Goal: Task Accomplishment & Management: Use online tool/utility

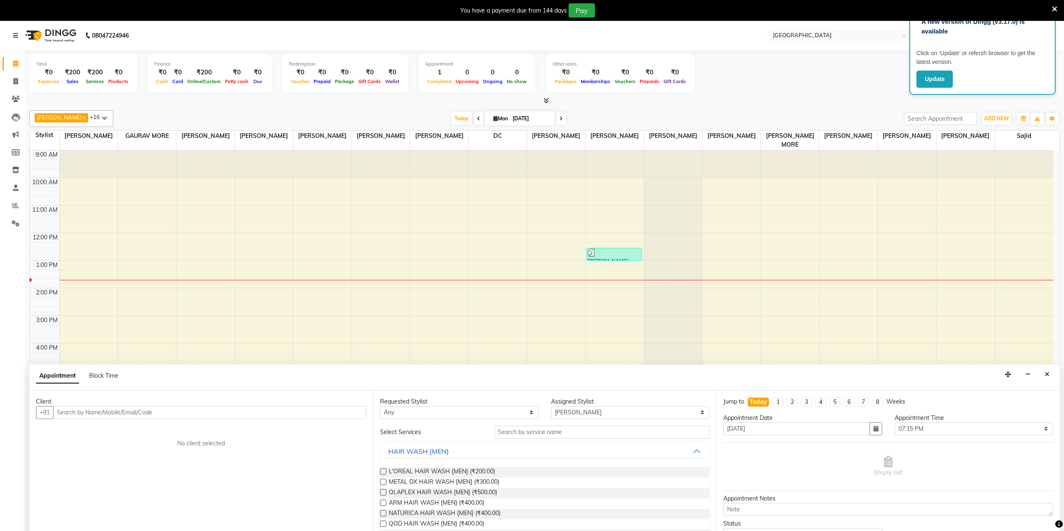
select select "77194"
select select "1155"
select select "tentative"
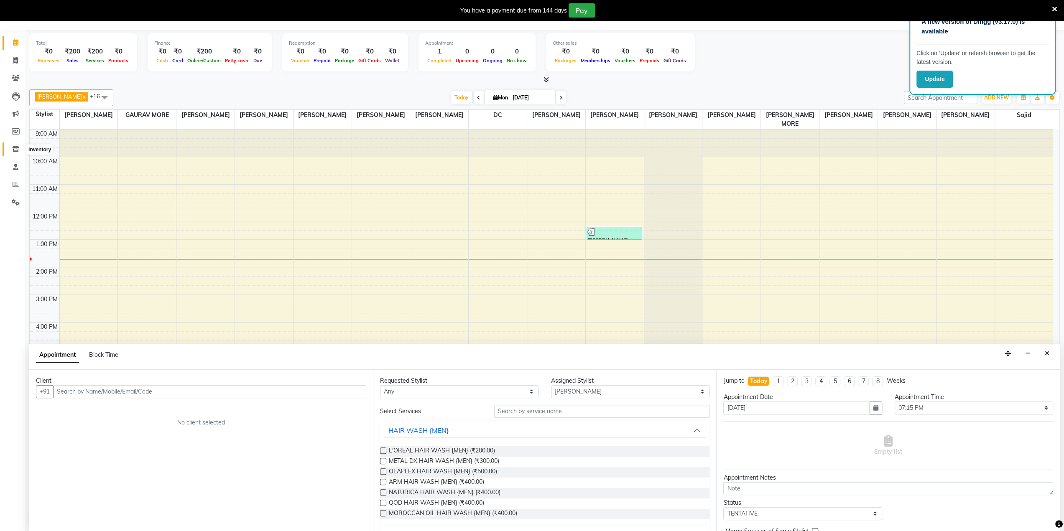
click at [14, 147] on icon at bounding box center [15, 149] width 7 height 6
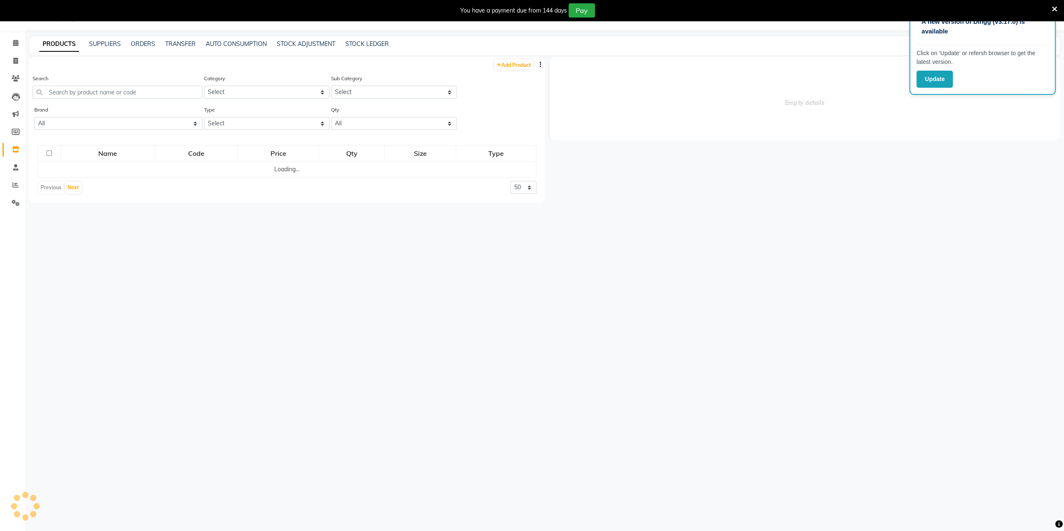
scroll to position [20, 0]
drag, startPoint x: 14, startPoint y: 147, endPoint x: 72, endPoint y: 134, distance: 59.5
click at [15, 147] on span at bounding box center [15, 150] width 15 height 10
select select
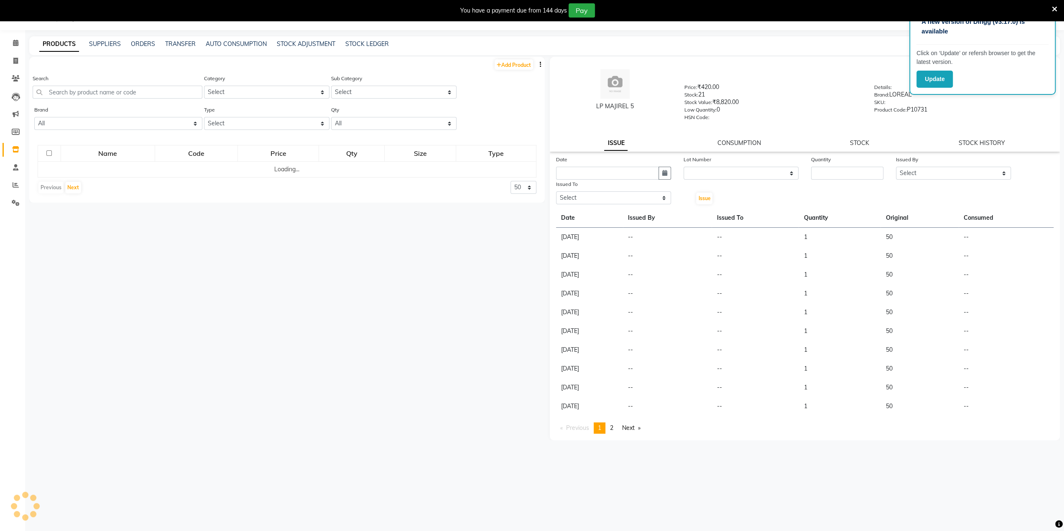
scroll to position [0, 0]
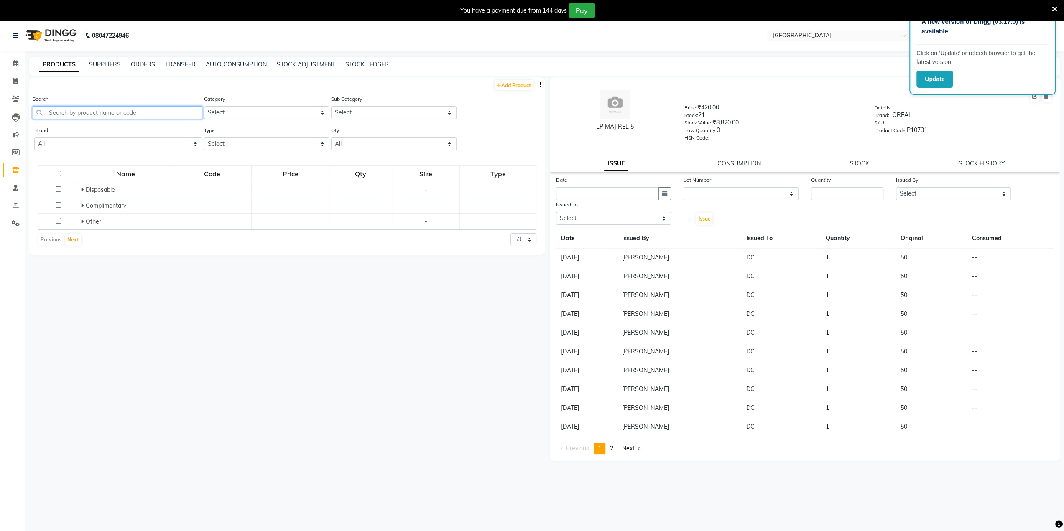
click at [97, 107] on input "text" at bounding box center [118, 112] width 170 height 13
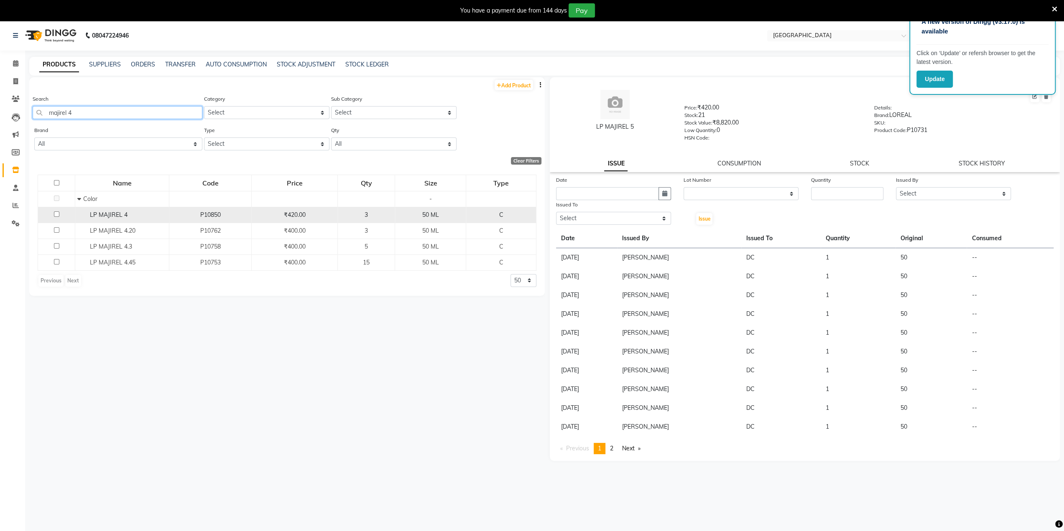
type input "majirel 4"
click at [107, 214] on span "LP MAJIREL 4" at bounding box center [109, 215] width 38 height 8
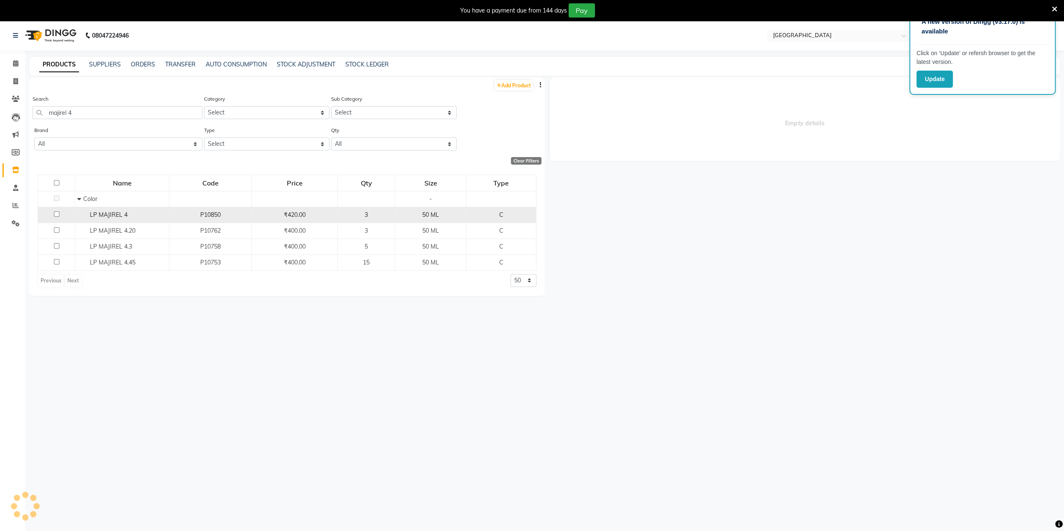
select select
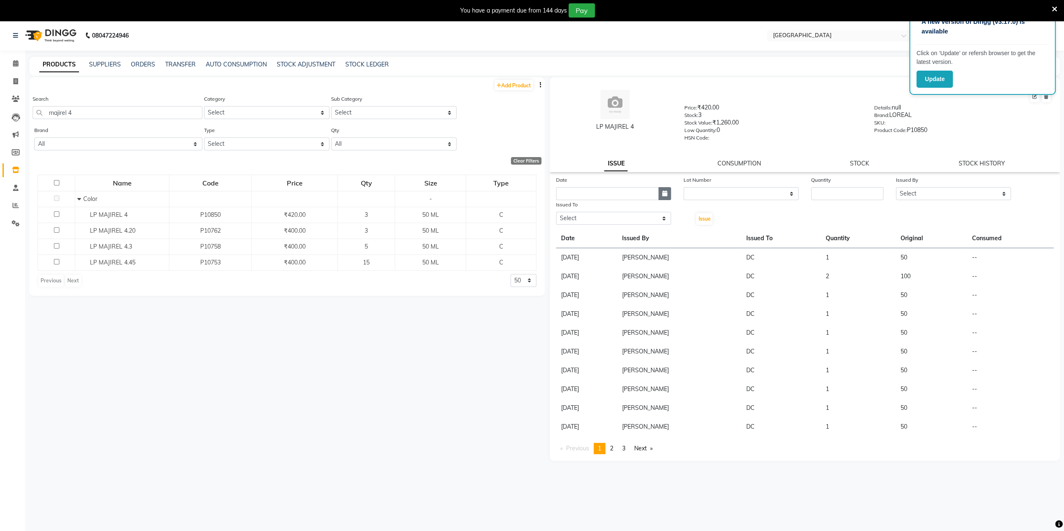
click at [663, 194] on icon "button" at bounding box center [664, 194] width 5 height 6
select select "9"
select select "2025"
click at [565, 235] on div "1" at bounding box center [564, 236] width 13 height 13
type input "[DATE]"
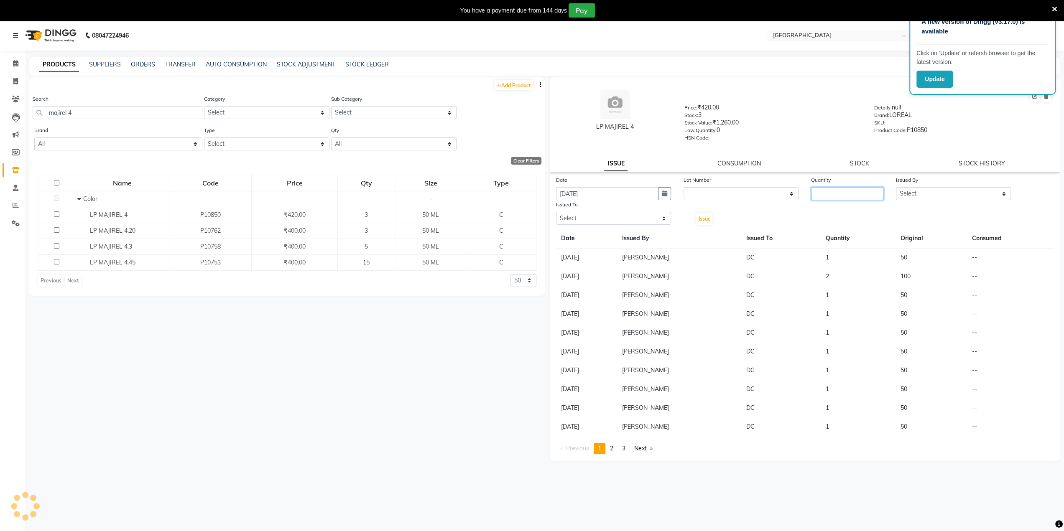
click at [873, 189] on input "number" at bounding box center [847, 193] width 72 height 13
type input "1"
click at [925, 192] on select "Select AAKASH MADHIWAL NAT AARTI SURI ABDUL KALAM AKSHATA SAWLE ANITA JHADAV AP…" at bounding box center [953, 193] width 115 height 13
select select "77532"
click at [896, 187] on select "Select AAKASH MADHIWAL NAT AARTI SURI ABDUL KALAM AKSHATA SAWLE ANITA JHADAV AP…" at bounding box center [953, 193] width 115 height 13
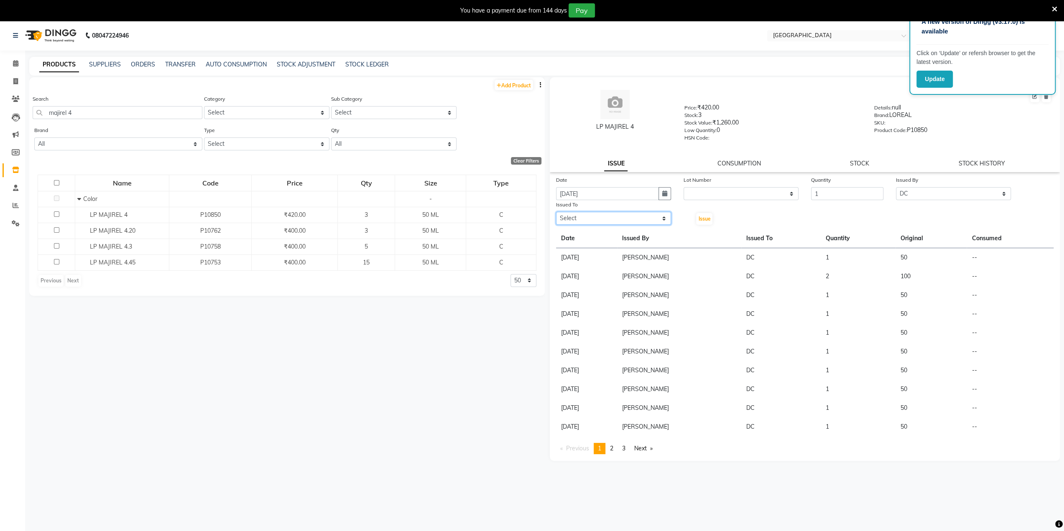
click at [639, 221] on select "Select AAKASH MADHIWAL NAT AARTI SURI ABDUL KALAM AKSHATA SAWLE ANITA JHADAV AP…" at bounding box center [613, 218] width 115 height 13
select select "77532"
click at [556, 212] on select "Select AAKASH MADHIWAL NAT AARTI SURI ABDUL KALAM AKSHATA SAWLE ANITA JHADAV AP…" at bounding box center [613, 218] width 115 height 13
click at [700, 221] on span "Issue" at bounding box center [704, 219] width 12 height 6
select select
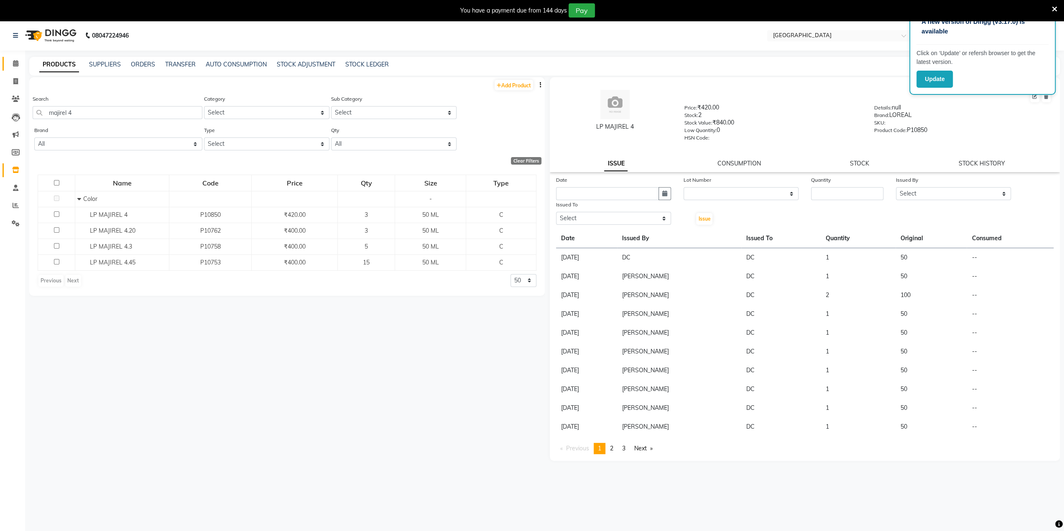
click at [18, 58] on link "Calendar" at bounding box center [13, 64] width 20 height 14
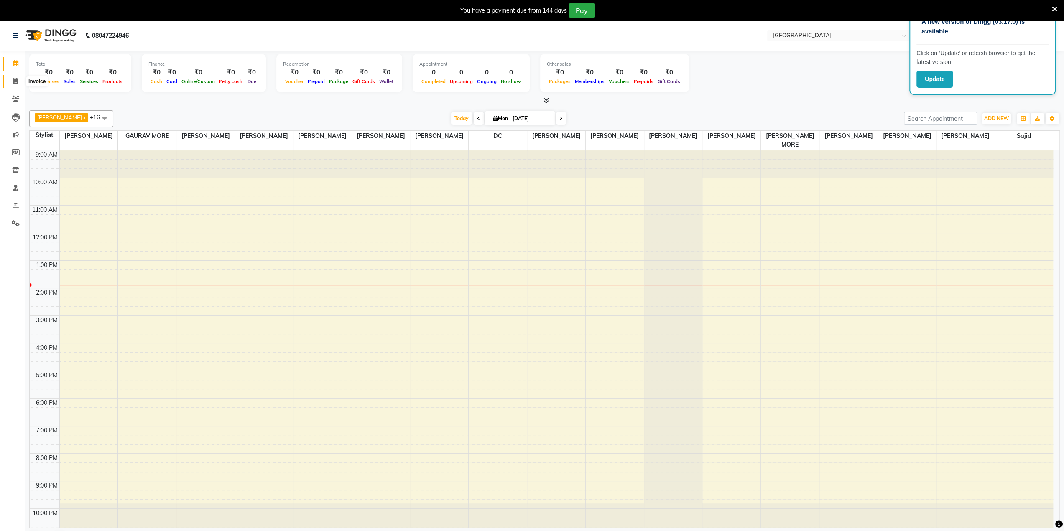
click at [19, 82] on span at bounding box center [15, 82] width 15 height 10
select select "8096"
select select "service"
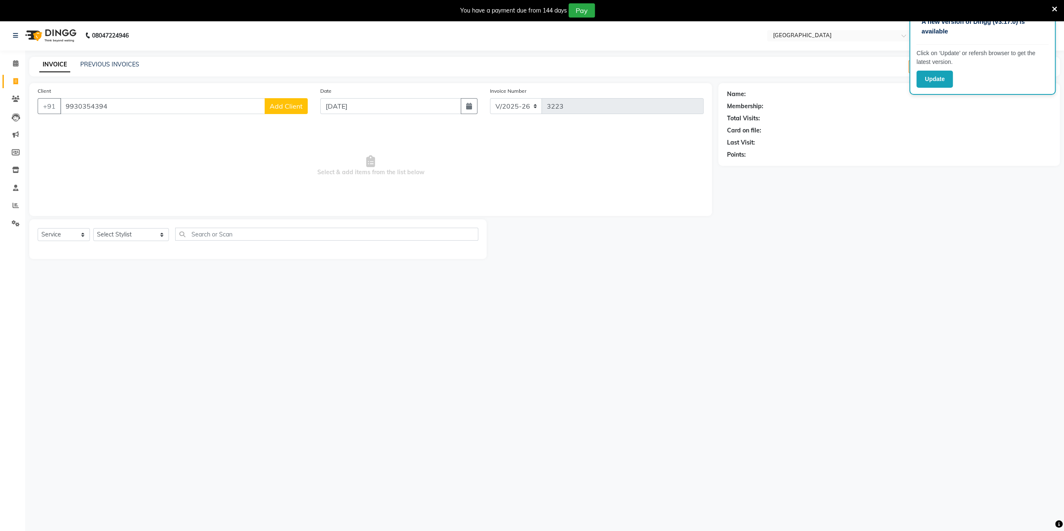
type input "9930354394"
click at [280, 112] on button "Add Client" at bounding box center [286, 106] width 43 height 16
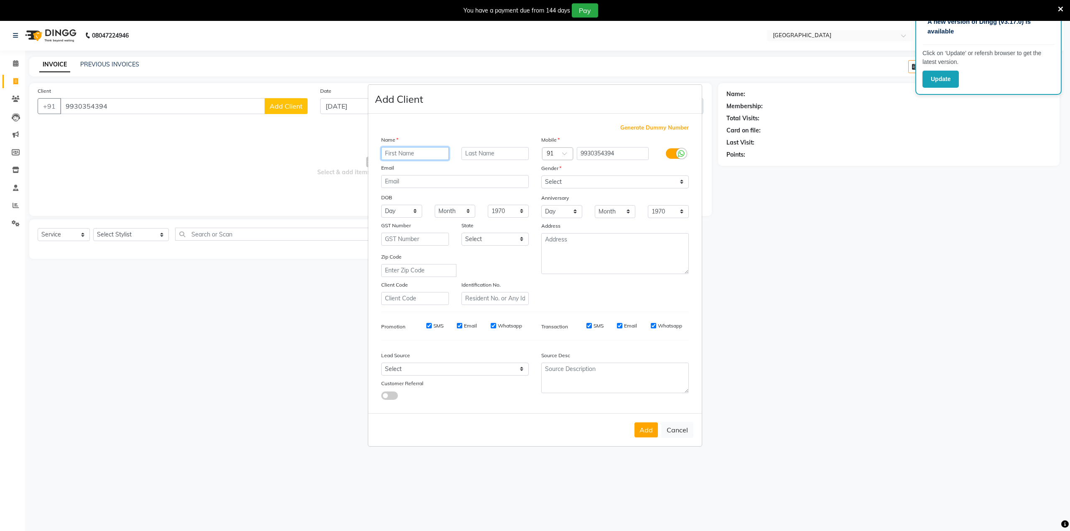
click at [438, 153] on input "text" at bounding box center [415, 153] width 68 height 13
type input "a"
type input "Anjum"
click at [505, 151] on input "text" at bounding box center [495, 153] width 68 height 13
type input "s"
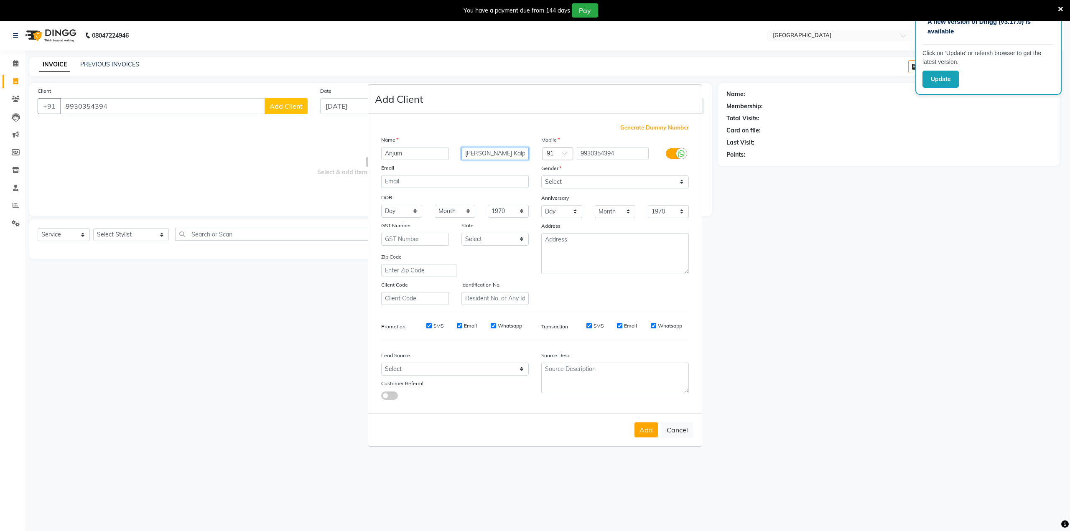
type input "[PERSON_NAME] Kalpataru"
click at [657, 179] on select "Select [DEMOGRAPHIC_DATA] [DEMOGRAPHIC_DATA] Other Prefer Not To Say" at bounding box center [615, 182] width 148 height 13
select select "[DEMOGRAPHIC_DATA]"
click at [541, 176] on select "Select [DEMOGRAPHIC_DATA] [DEMOGRAPHIC_DATA] Other Prefer Not To Say" at bounding box center [615, 182] width 148 height 13
click at [649, 436] on button "Add" at bounding box center [645, 430] width 23 height 15
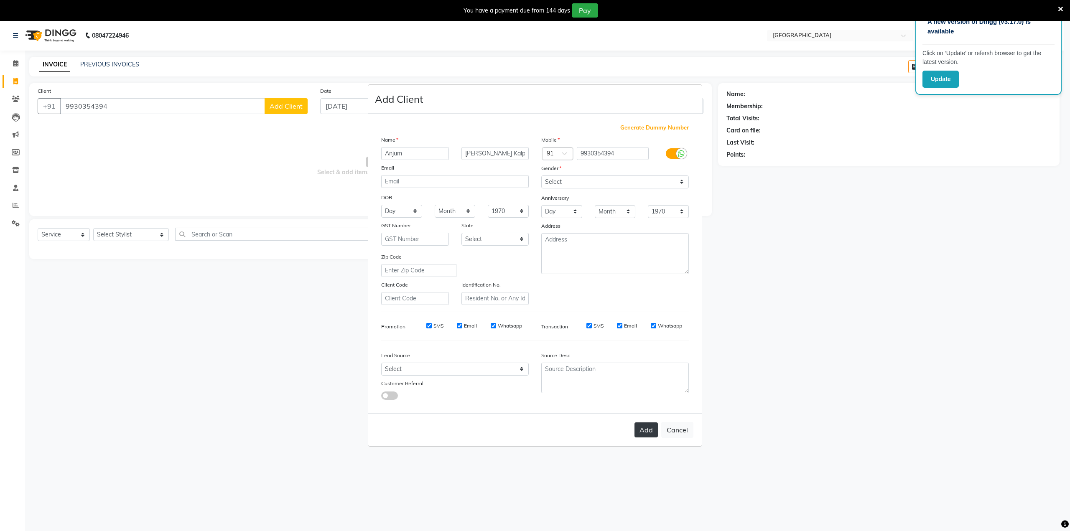
click at [649, 436] on div "Add Cancel" at bounding box center [535, 429] width 334 height 33
select select
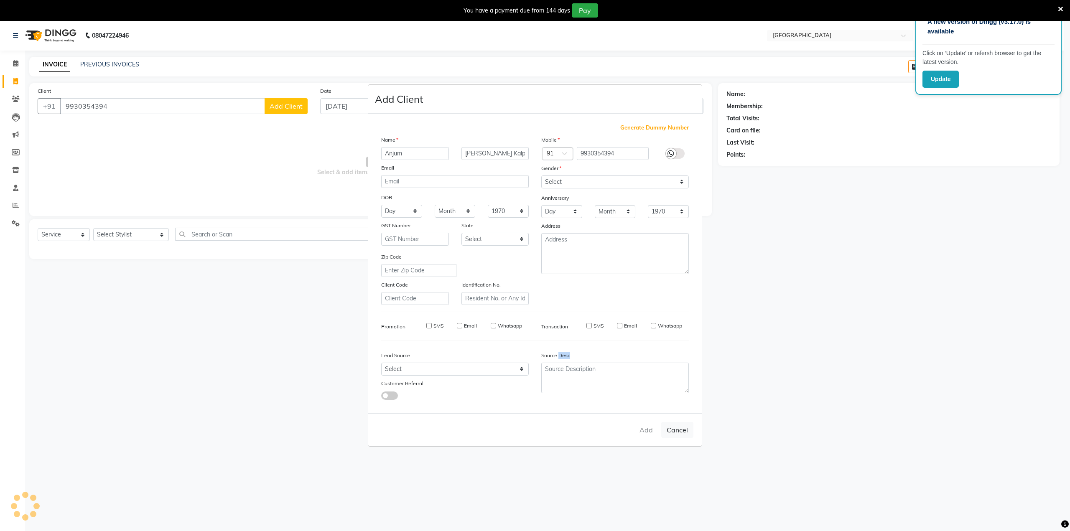
select select
checkbox input "false"
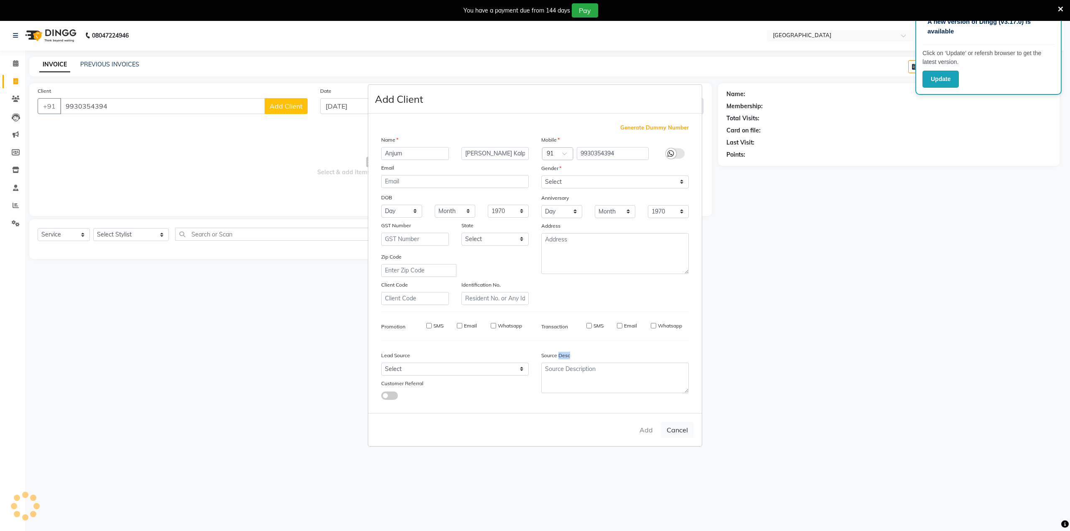
checkbox input "false"
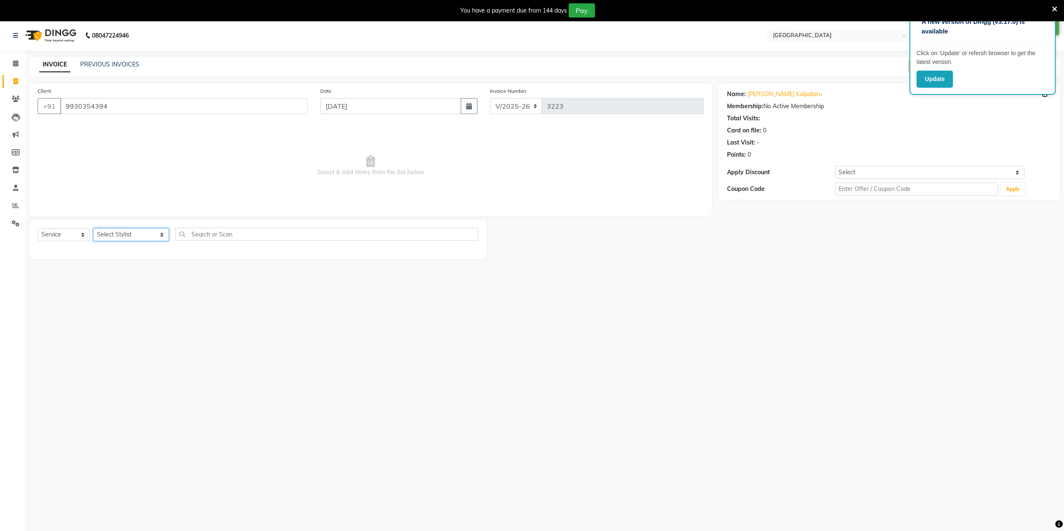
click at [119, 236] on select "Select Stylist [PERSON_NAME] NAT [PERSON_NAME] [PERSON_NAME] [PERSON_NAME] [PER…" at bounding box center [131, 234] width 76 height 13
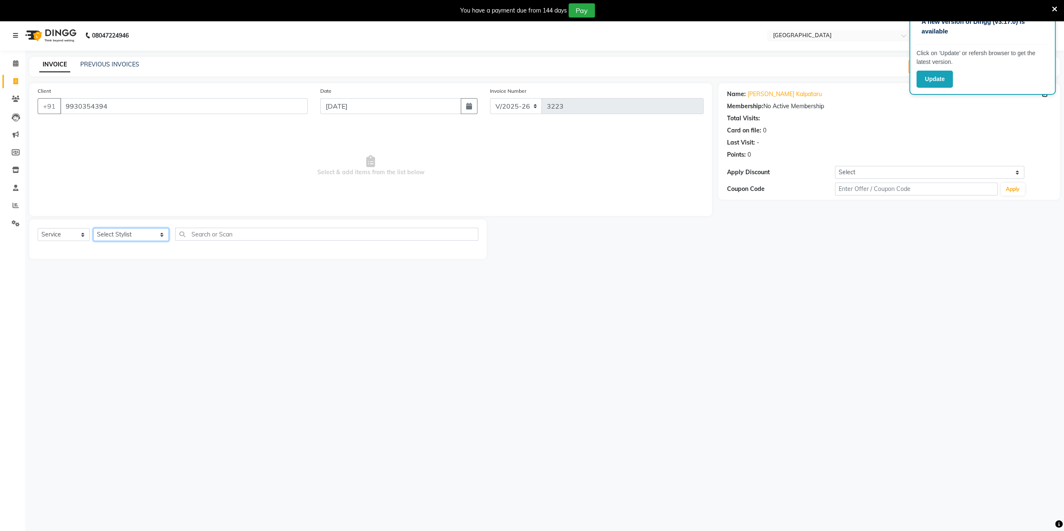
select select "77225"
click at [93, 228] on select "Select Stylist [PERSON_NAME] NAT [PERSON_NAME] [PERSON_NAME] [PERSON_NAME] [PER…" at bounding box center [131, 234] width 76 height 13
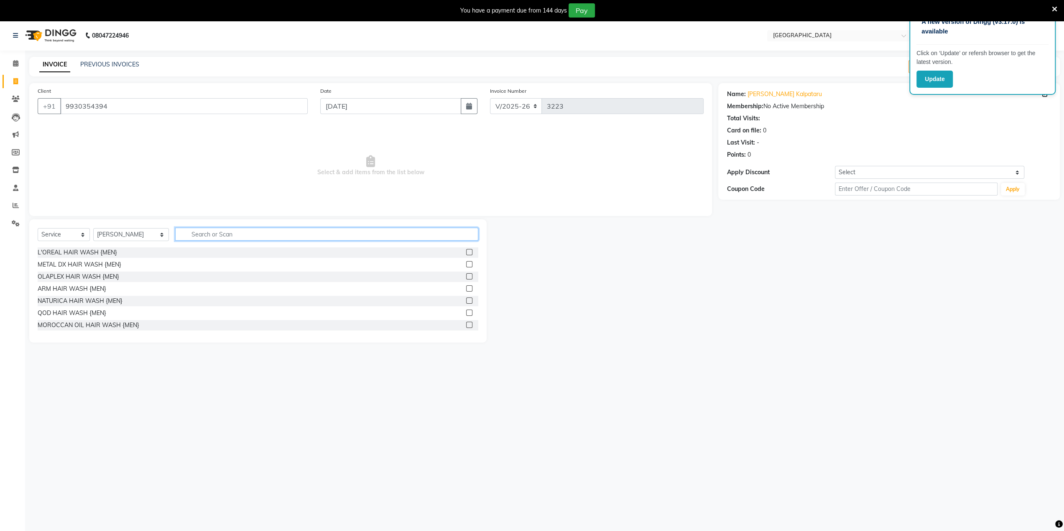
click at [229, 233] on input "text" at bounding box center [326, 234] width 303 height 13
type input "rica wax full"
click at [466, 315] on label at bounding box center [469, 313] width 6 height 6
click at [466, 315] on input "checkbox" at bounding box center [468, 313] width 5 height 5
click at [466, 315] on label at bounding box center [469, 313] width 6 height 6
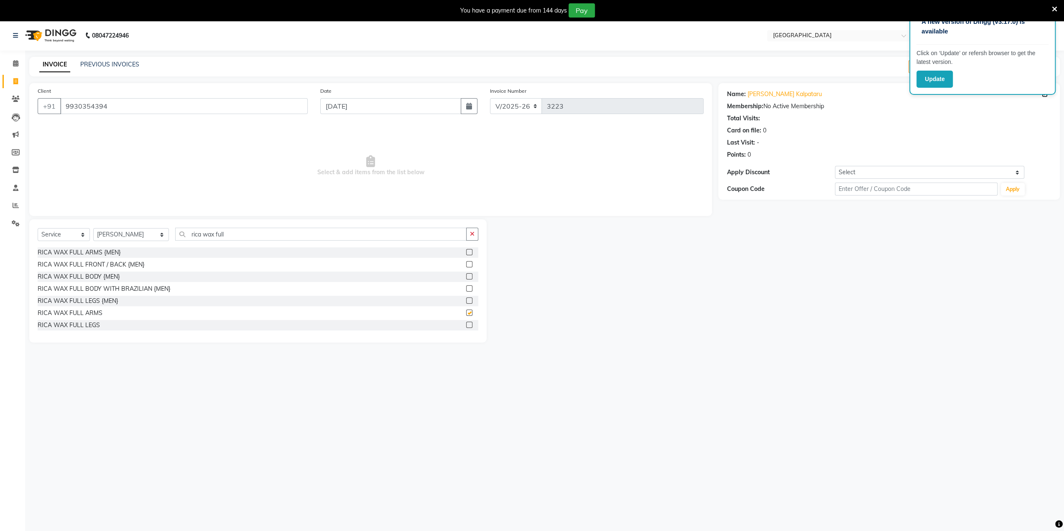
click at [466, 315] on input "checkbox" at bounding box center [468, 313] width 5 height 5
checkbox input "false"
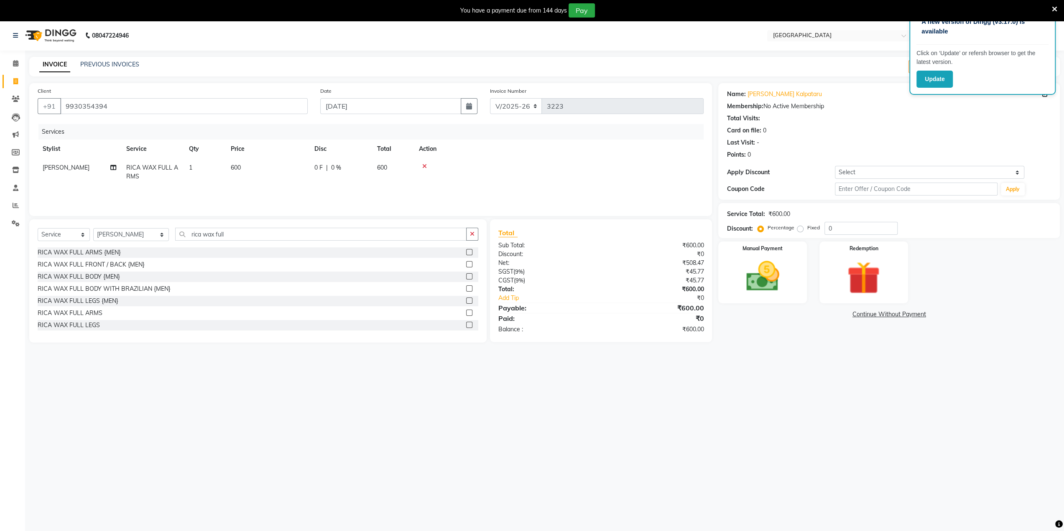
click at [466, 326] on label at bounding box center [469, 325] width 6 height 6
click at [466, 326] on input "checkbox" at bounding box center [468, 325] width 5 height 5
click at [464, 326] on div "RICA WAX FULL ARMS {MEN} RICA WAX FULL FRONT / BACK {MEN} RICA WAX FULL BODY {M…" at bounding box center [258, 289] width 441 height 84
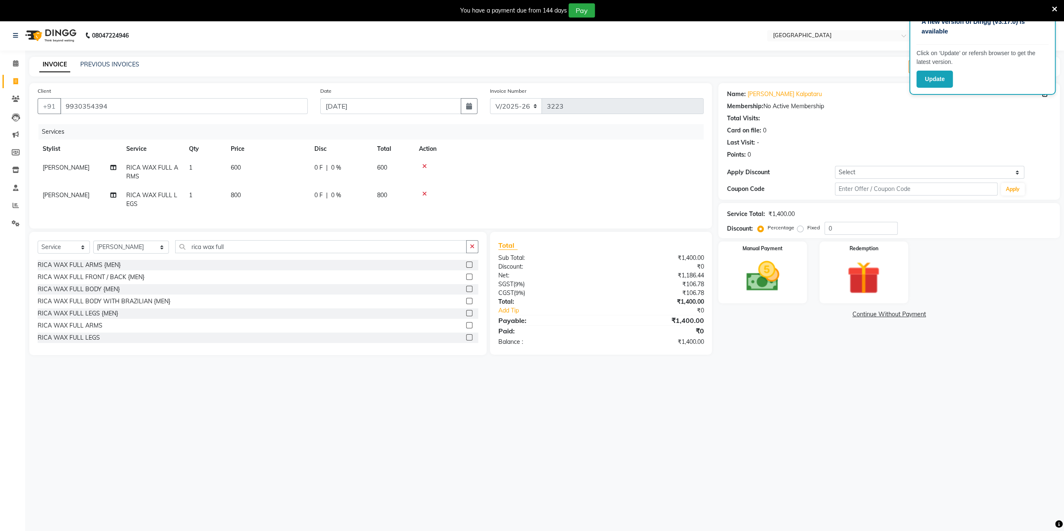
checkbox input "false"
click at [241, 253] on input "rica wax full" at bounding box center [320, 246] width 291 height 13
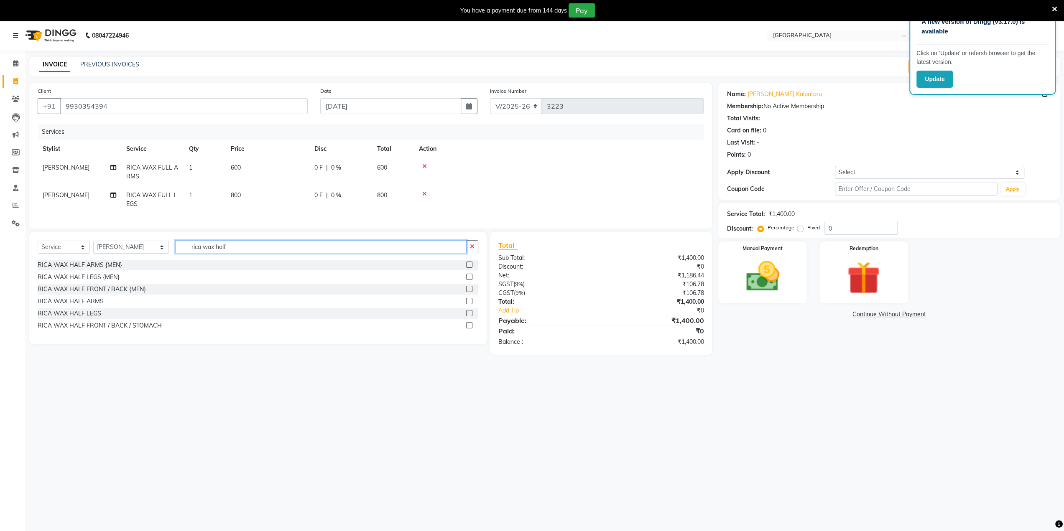
type input "rica wax half"
click at [470, 304] on label at bounding box center [469, 301] width 6 height 6
click at [470, 304] on input "checkbox" at bounding box center [468, 301] width 5 height 5
checkbox input "true"
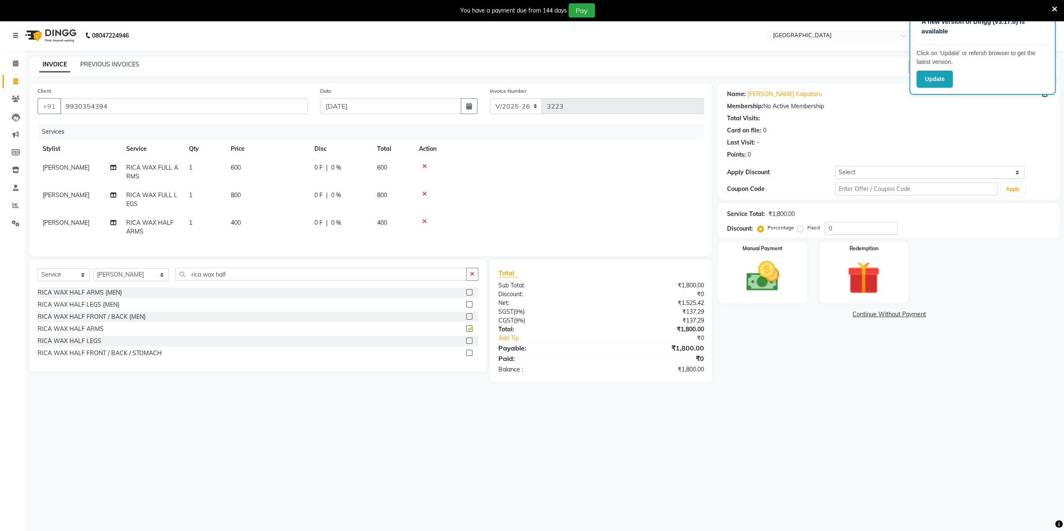
click at [470, 308] on label at bounding box center [469, 304] width 6 height 6
click at [470, 308] on input "checkbox" at bounding box center [468, 304] width 5 height 5
checkbox input "true"
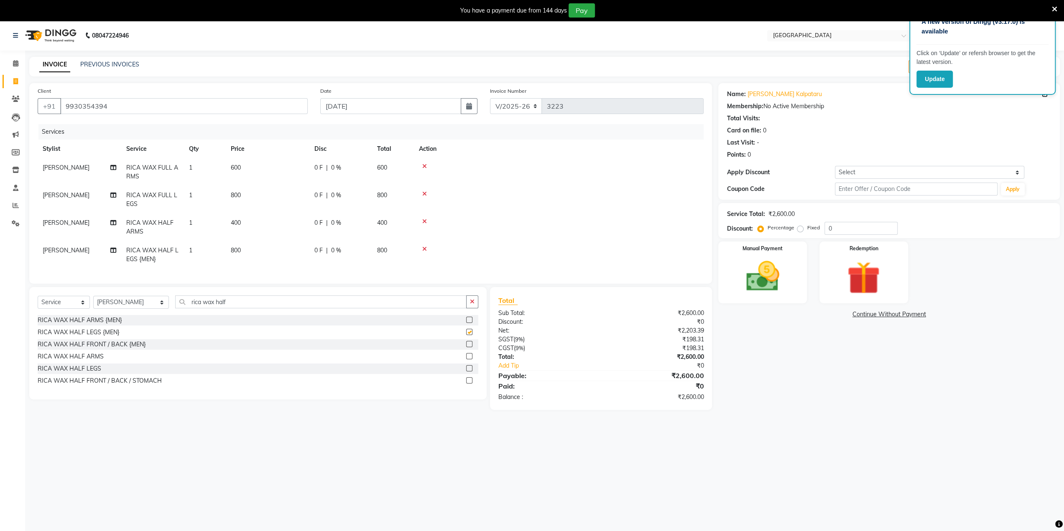
checkbox input "false"
click at [466, 372] on label at bounding box center [469, 368] width 6 height 6
click at [466, 372] on input "checkbox" at bounding box center [468, 368] width 5 height 5
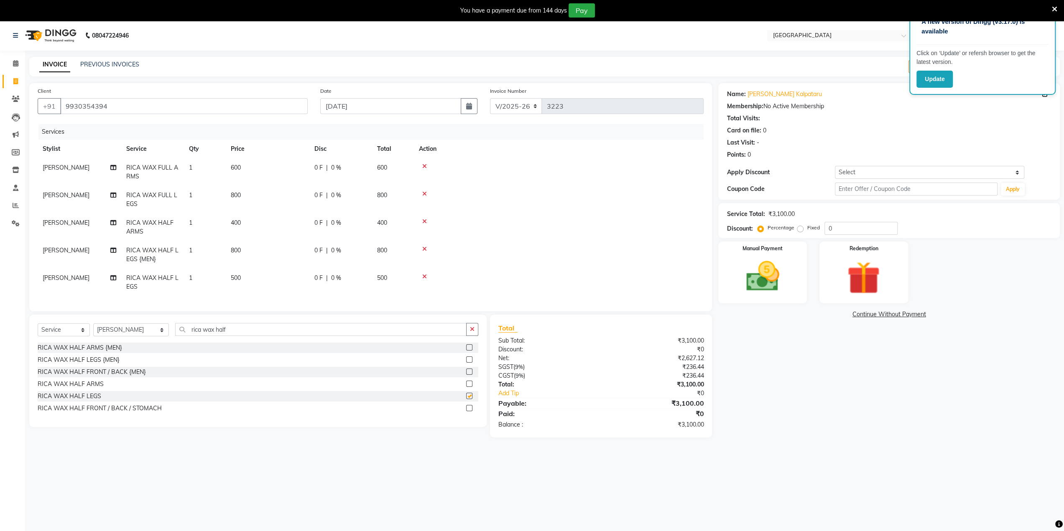
click at [466, 374] on div at bounding box center [472, 372] width 12 height 10
checkbox input "false"
click at [233, 336] on input "rica wax half" at bounding box center [320, 329] width 291 height 13
type input "rica wax under"
click at [469, 363] on label at bounding box center [469, 360] width 6 height 6
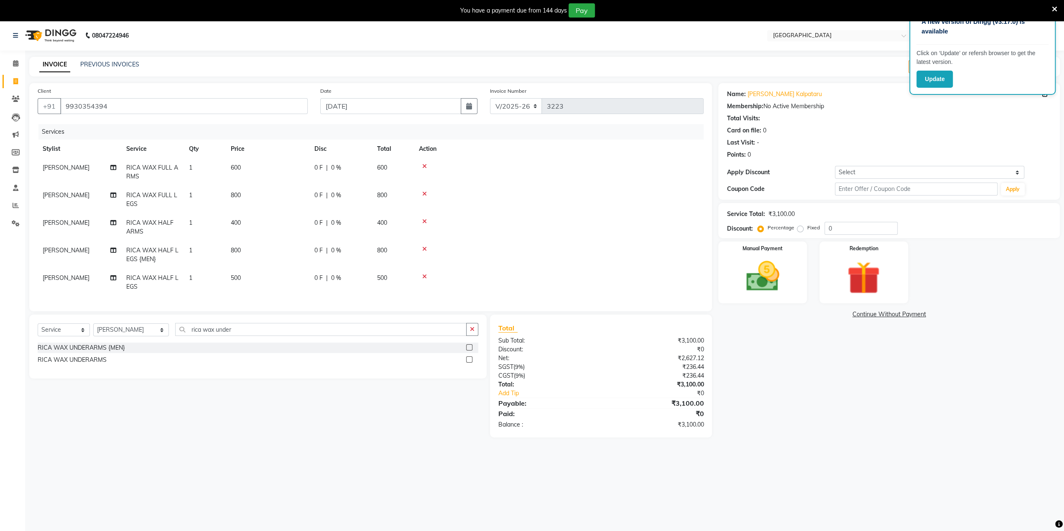
click at [469, 363] on input "checkbox" at bounding box center [468, 359] width 5 height 5
click at [469, 343] on div "Select Service Product Membership Package Voucher Prepaid Gift Card Select Styl…" at bounding box center [258, 333] width 441 height 20
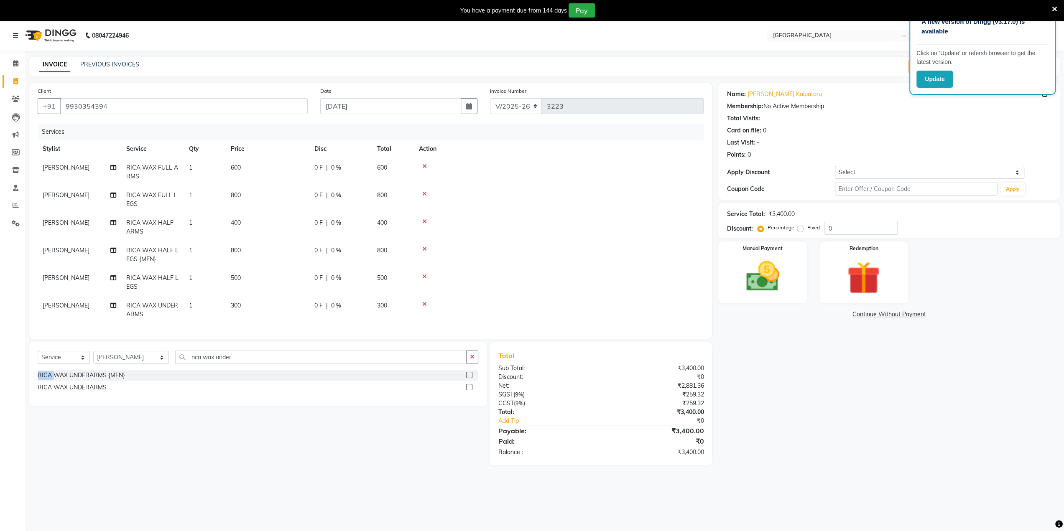
checkbox input "false"
click at [230, 363] on input "rica wax under" at bounding box center [320, 357] width 291 height 13
type input "r"
type input "miner"
click at [468, 390] on label at bounding box center [469, 387] width 6 height 6
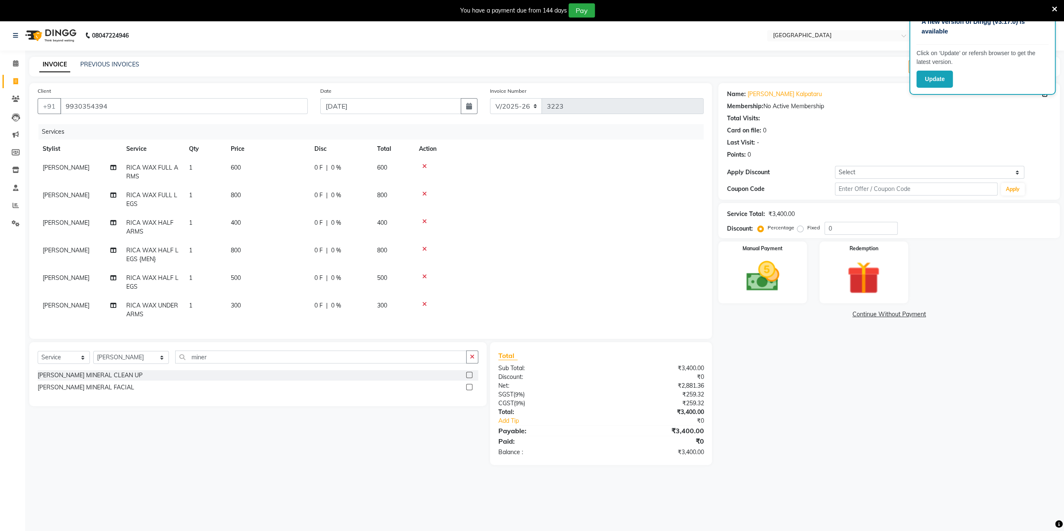
click at [468, 390] on input "checkbox" at bounding box center [468, 387] width 5 height 5
click at [468, 390] on label at bounding box center [469, 387] width 6 height 6
click at [468, 390] on input "checkbox" at bounding box center [468, 387] width 5 height 5
click at [1056, 9] on icon at bounding box center [1054, 9] width 5 height 8
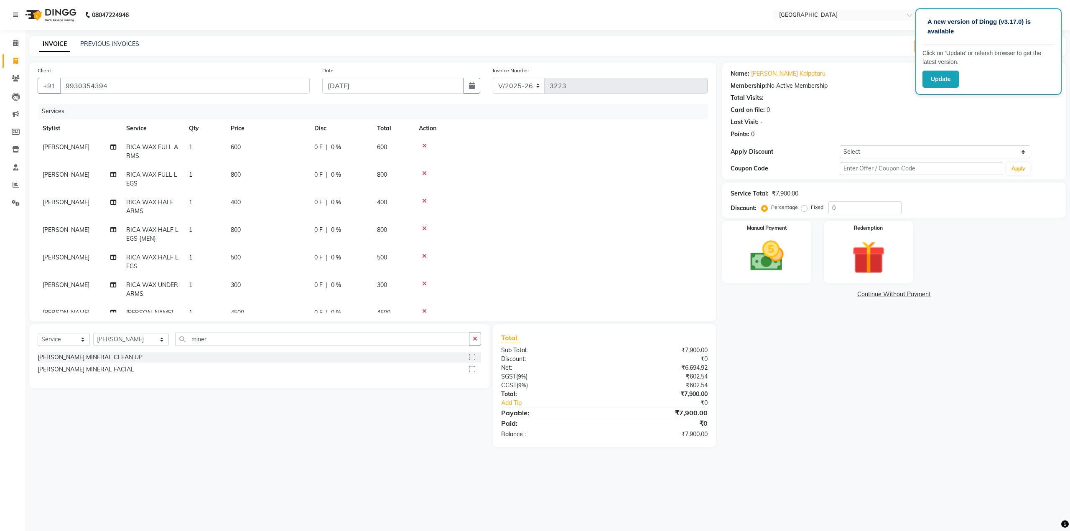
click at [996, 25] on p "A new version of Dingg (v3.17.0) is available" at bounding box center [989, 26] width 122 height 19
click at [470, 372] on label at bounding box center [472, 369] width 6 height 6
click at [470, 372] on input "checkbox" at bounding box center [471, 369] width 5 height 5
click at [470, 372] on label at bounding box center [472, 369] width 6 height 6
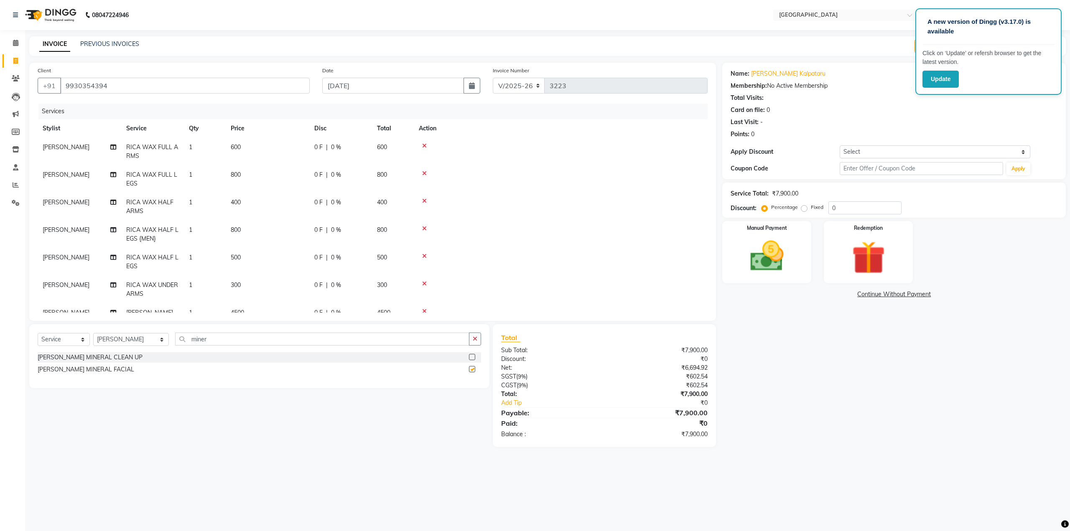
click at [470, 372] on input "checkbox" at bounding box center [471, 369] width 5 height 5
checkbox input "false"
click at [884, 149] on select "Select Coupon → 500 Coupons Coupon → Kalpataru20 Coupon → Veda20 Coupon → Salt-…" at bounding box center [935, 151] width 191 height 13
select select "4: Object"
click at [840, 145] on select "Select Coupon → 500 Coupons Coupon → Kalpataru20 Coupon → Veda20 Coupon → Salt-…" at bounding box center [935, 151] width 191 height 13
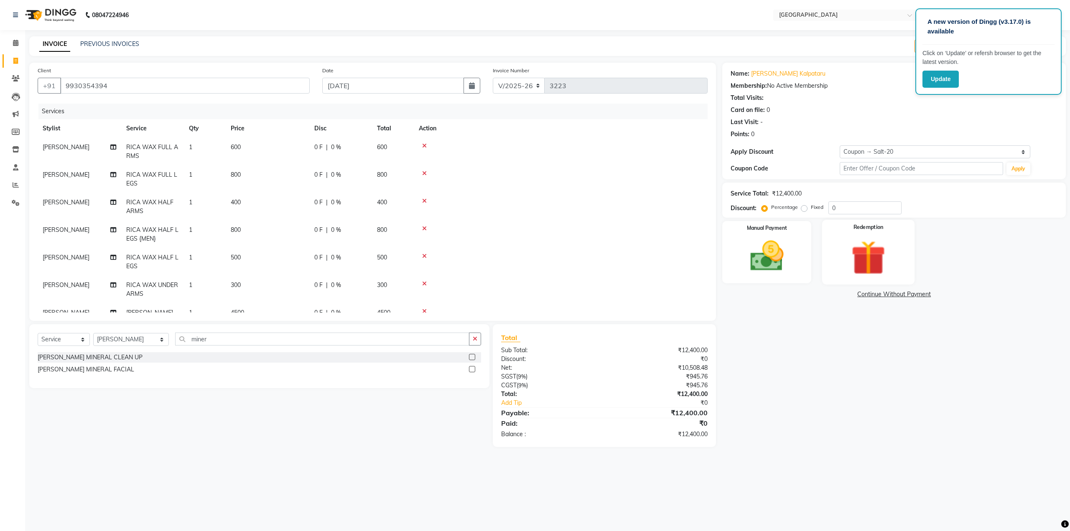
click at [884, 220] on div "Redemption" at bounding box center [868, 252] width 92 height 65
type input "20"
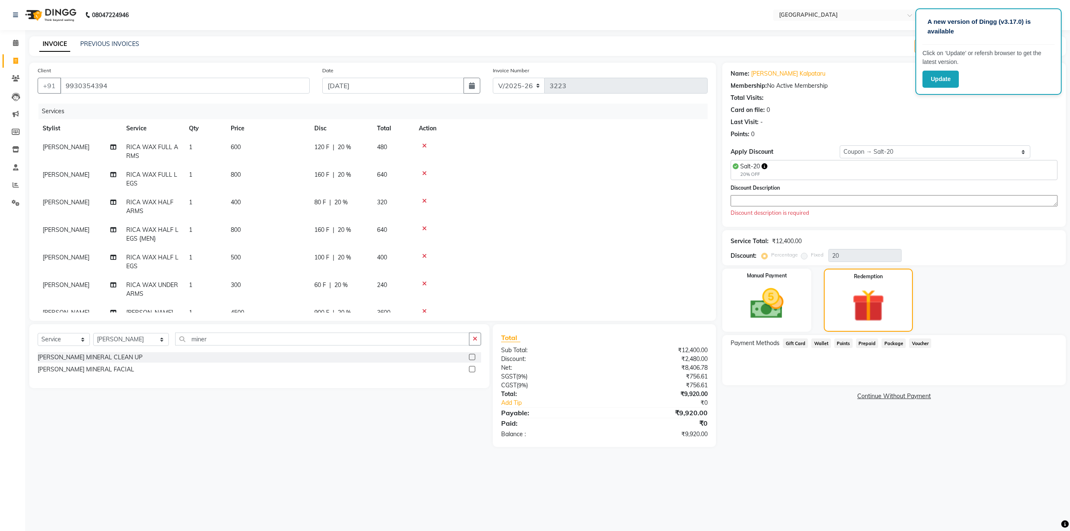
click at [784, 203] on textarea at bounding box center [894, 200] width 327 height 11
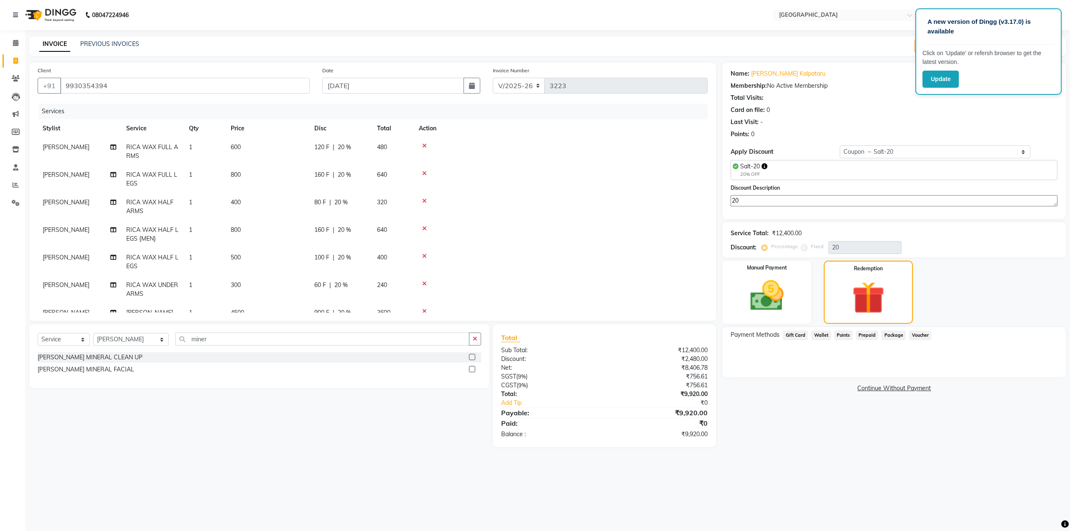
scroll to position [59, 0]
type textarea "20"
click at [201, 338] on input "miner" at bounding box center [322, 339] width 294 height 13
type input "m"
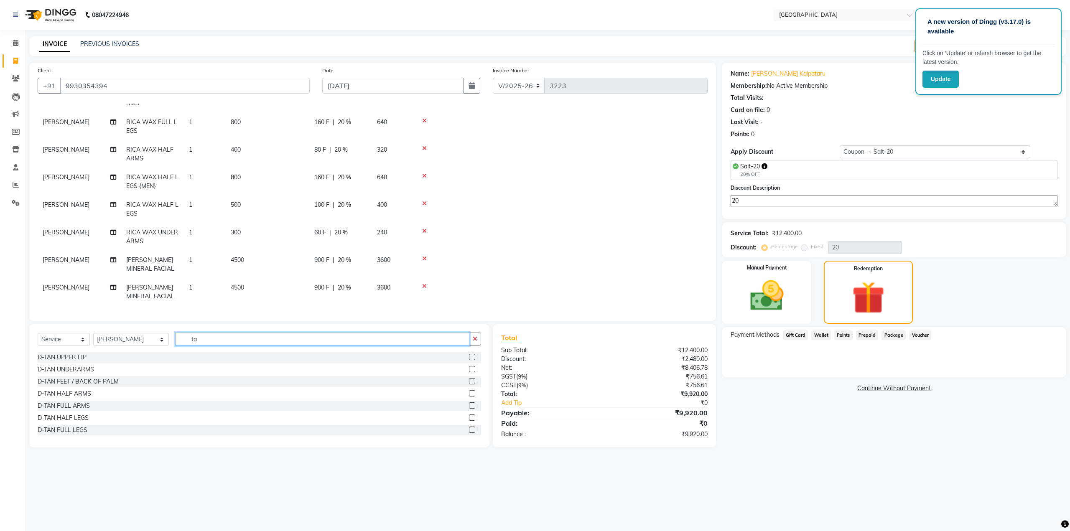
type input "t"
